Goal: Task Accomplishment & Management: Use online tool/utility

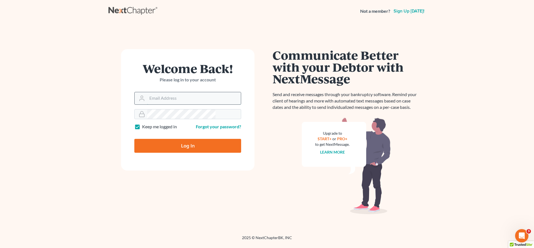
click at [192, 92] on input "Email Address" at bounding box center [194, 98] width 94 height 12
type input "jeffsw@4bankruptcy.com"
click at [193, 139] on input "Log In" at bounding box center [187, 146] width 107 height 14
type input "Thinking..."
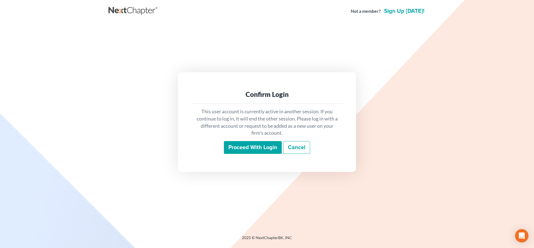
click at [269, 142] on input "Proceed with login" at bounding box center [253, 147] width 58 height 13
